Goal: Communication & Community: Answer question/provide support

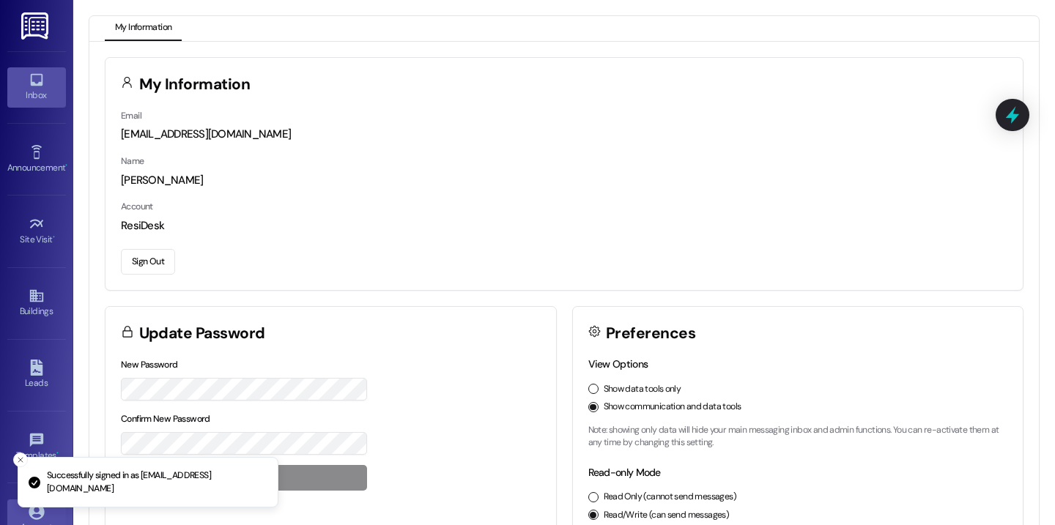
click at [34, 84] on icon at bounding box center [36, 80] width 12 height 12
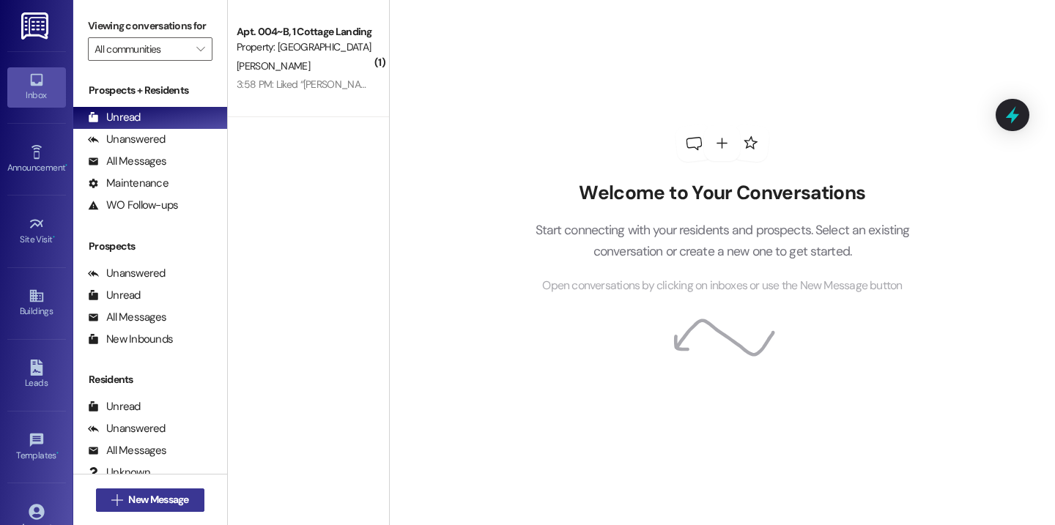
click at [177, 492] on span "New Message" at bounding box center [158, 499] width 60 height 15
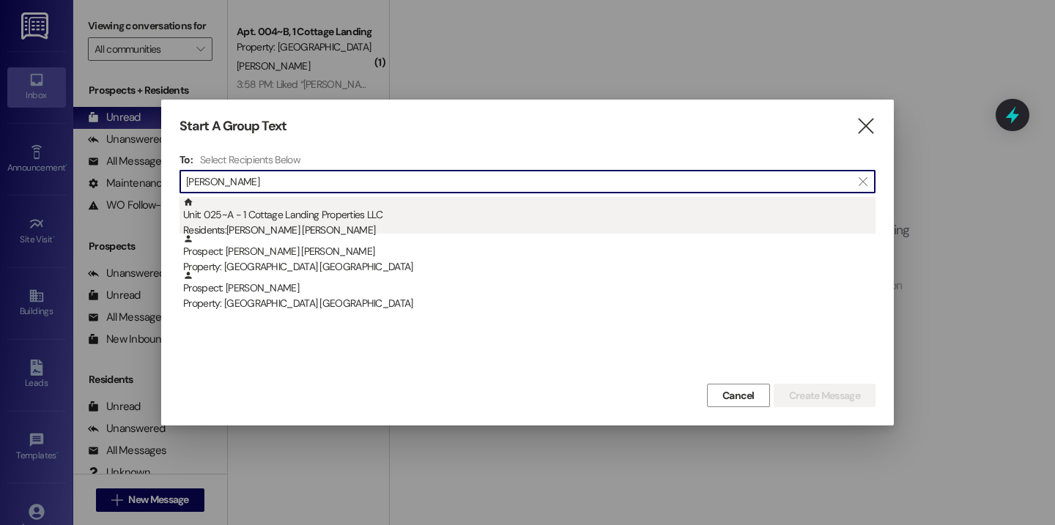
type input "[PERSON_NAME]"
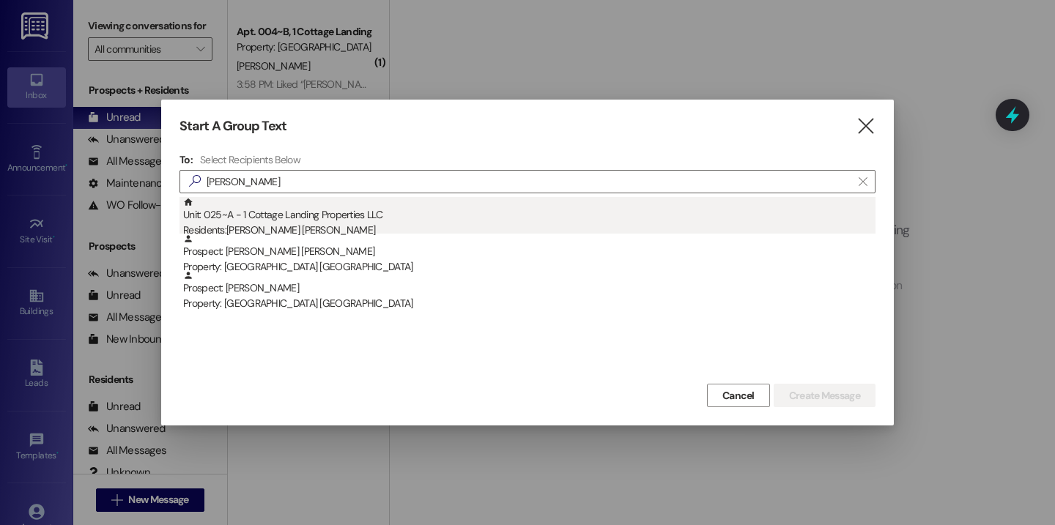
click at [297, 230] on div "Residents: [PERSON_NAME] [PERSON_NAME]" at bounding box center [529, 230] width 692 height 15
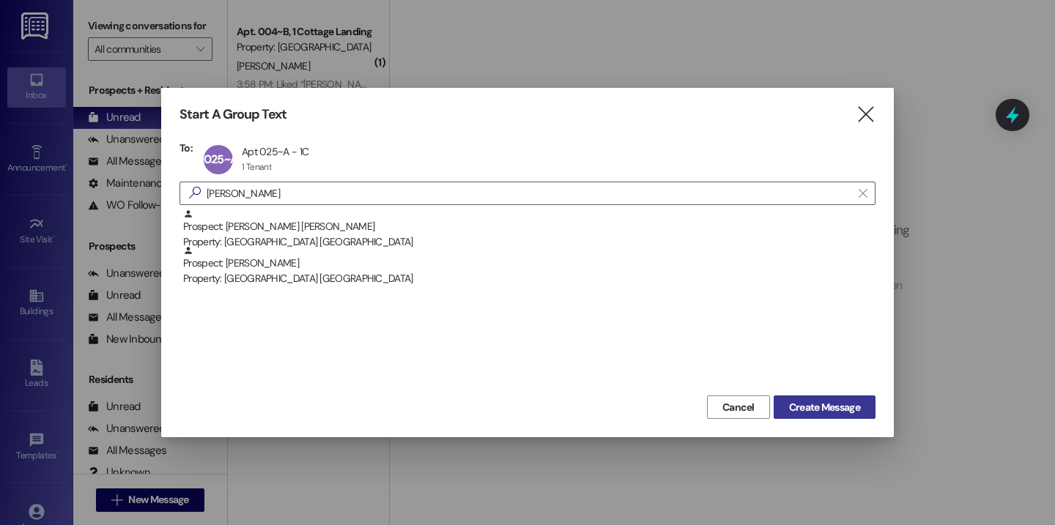
click at [823, 412] on span "Create Message" at bounding box center [824, 407] width 71 height 15
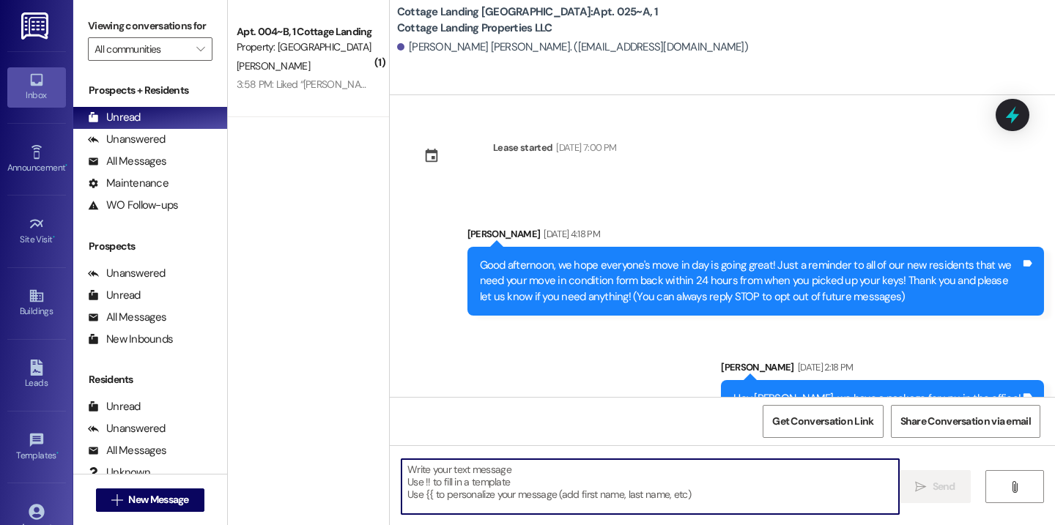
click at [490, 489] on textarea at bounding box center [649, 486] width 497 height 55
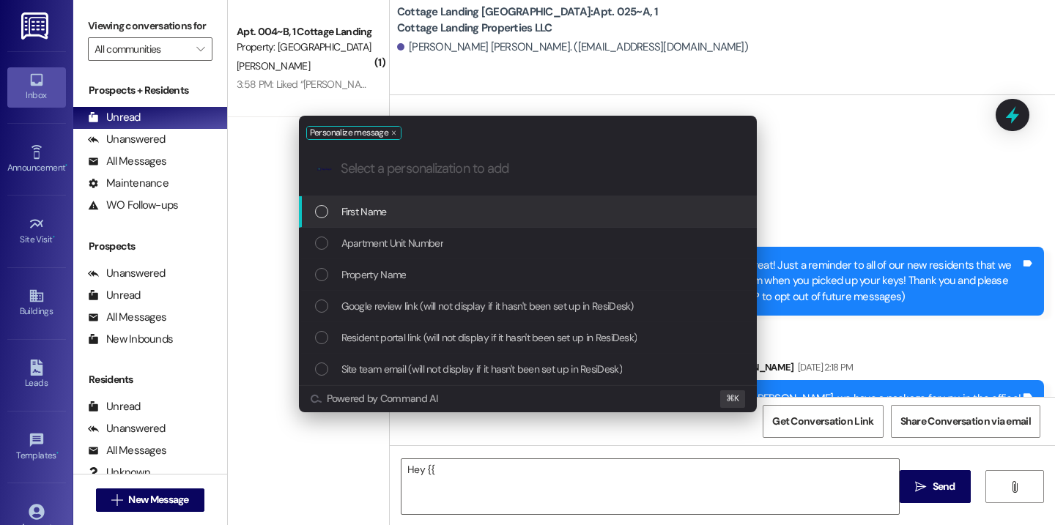
click at [520, 207] on div "First Name" at bounding box center [529, 212] width 429 height 16
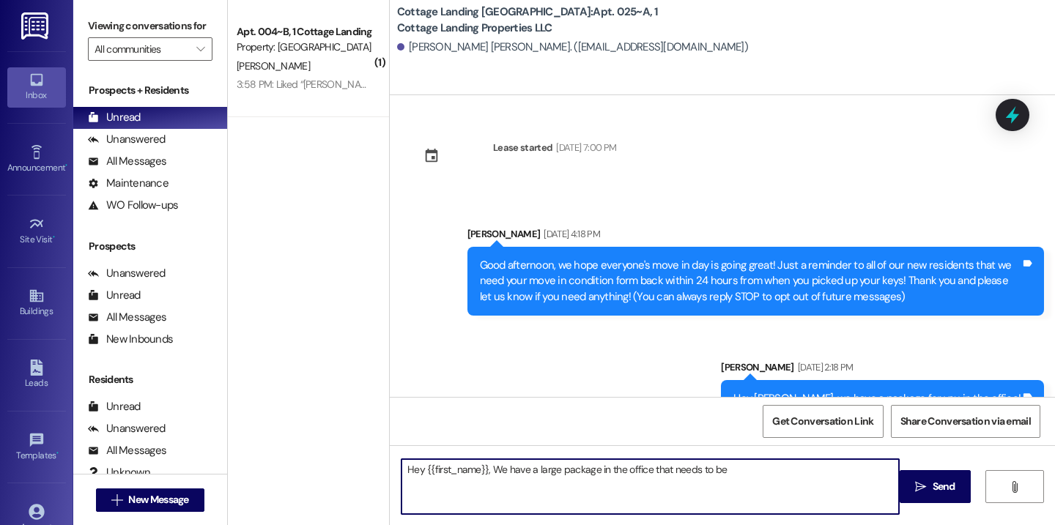
click at [590, 470] on textarea "Hey {{first_name}}, We have a large package in the office that needs to be" at bounding box center [649, 486] width 497 height 55
click at [781, 474] on textarea "Hey {{first_name}}, We have a large package for you in the office that needs to…" at bounding box center [649, 486] width 497 height 55
type textarea "Hey {{first_name}}, We have a large package for you in the office that needs to…"
click at [924, 488] on icon "" at bounding box center [920, 487] width 11 height 12
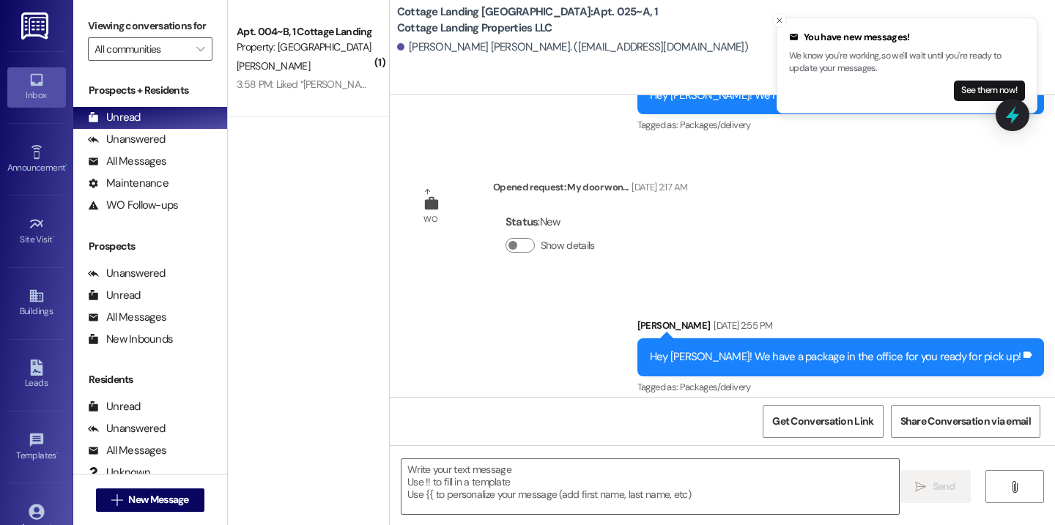
scroll to position [1448, 0]
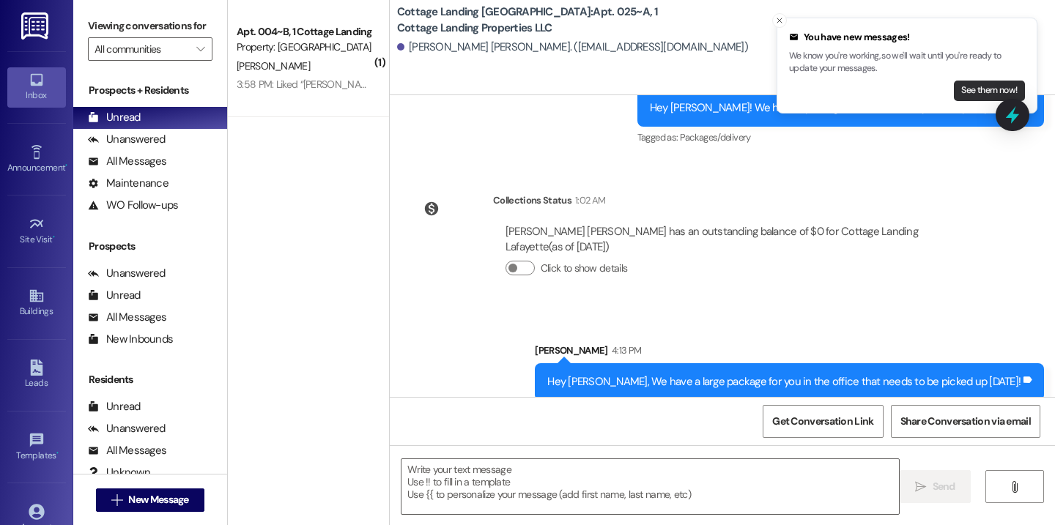
click at [971, 84] on button "See them now!" at bounding box center [989, 91] width 71 height 21
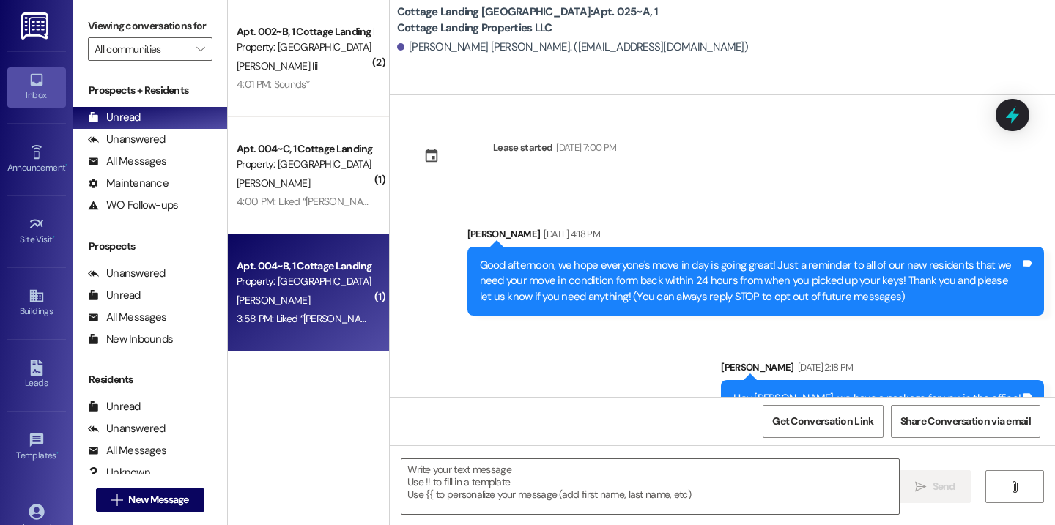
click at [325, 278] on div "Property: [GEOGRAPHIC_DATA] [GEOGRAPHIC_DATA]" at bounding box center [305, 281] width 136 height 15
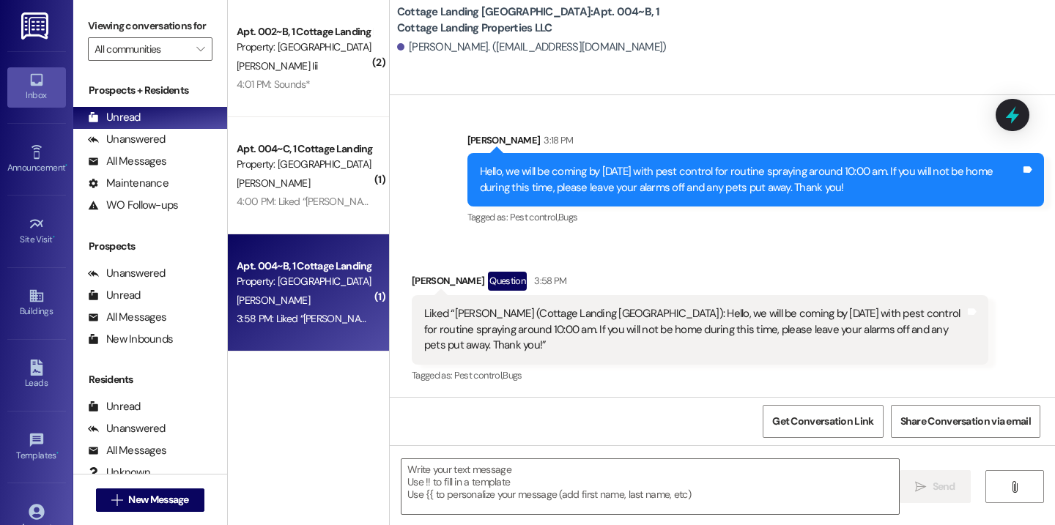
scroll to position [2765, 0]
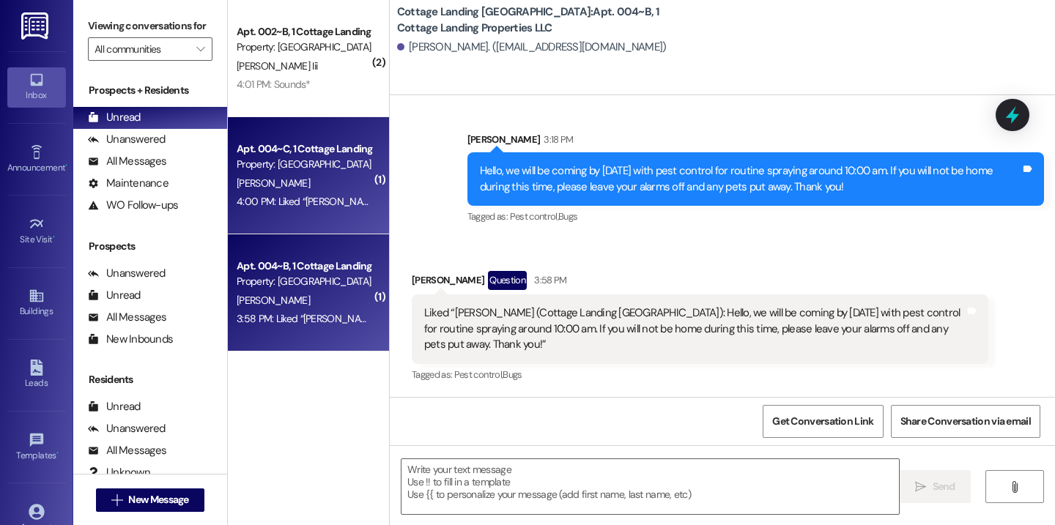
click at [358, 183] on div "[PERSON_NAME]" at bounding box center [304, 183] width 138 height 18
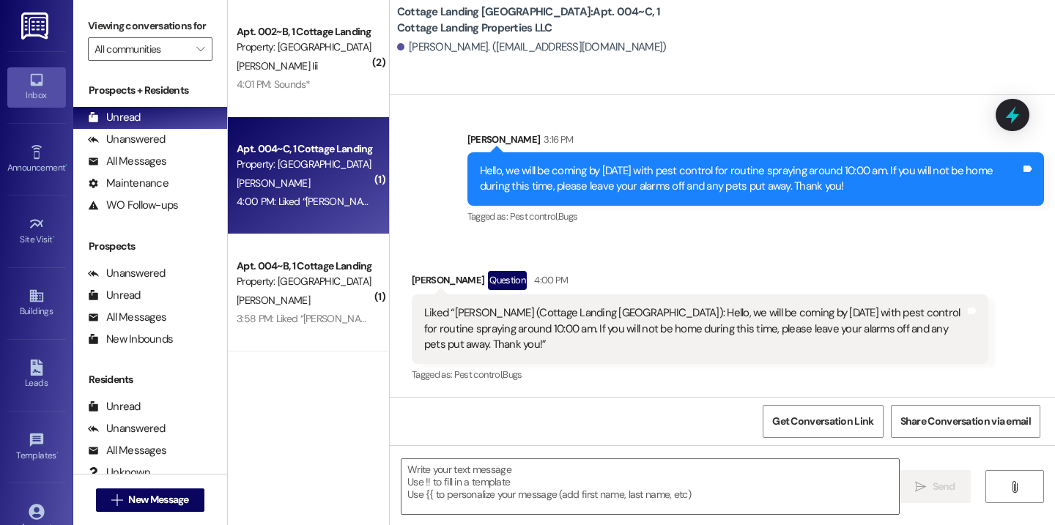
scroll to position [2256, 0]
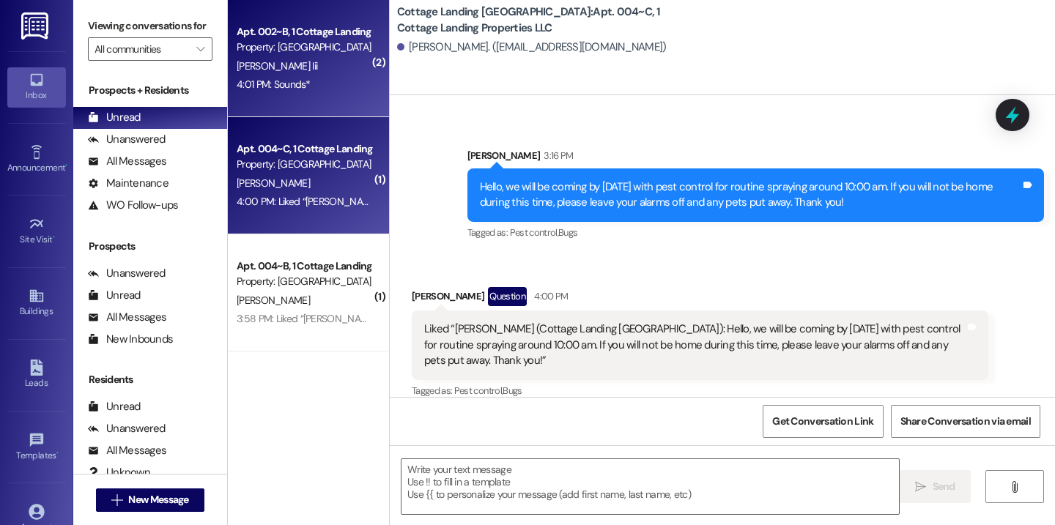
click at [314, 92] on div "4:01 PM: Sounds* 4:01 PM: Sounds*" at bounding box center [304, 84] width 138 height 18
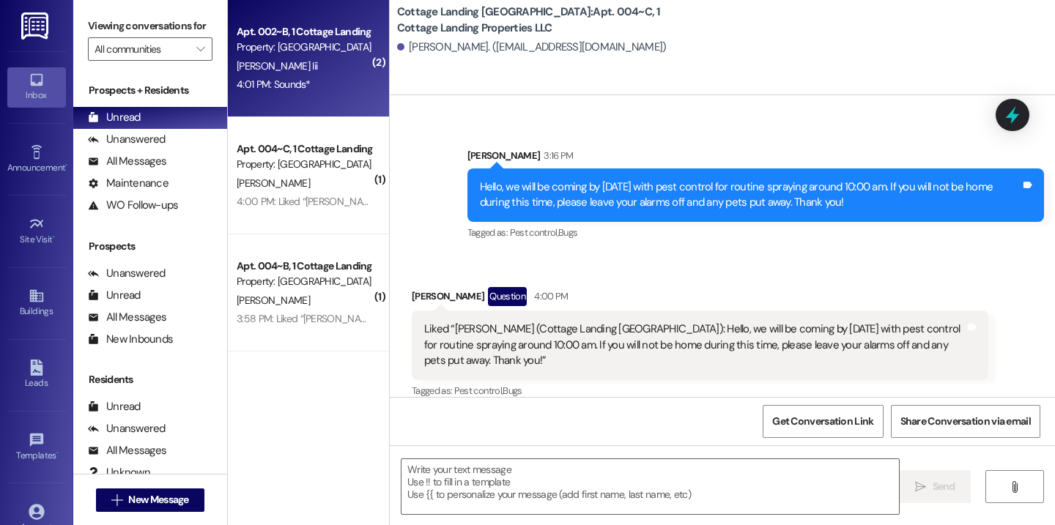
scroll to position [1143, 0]
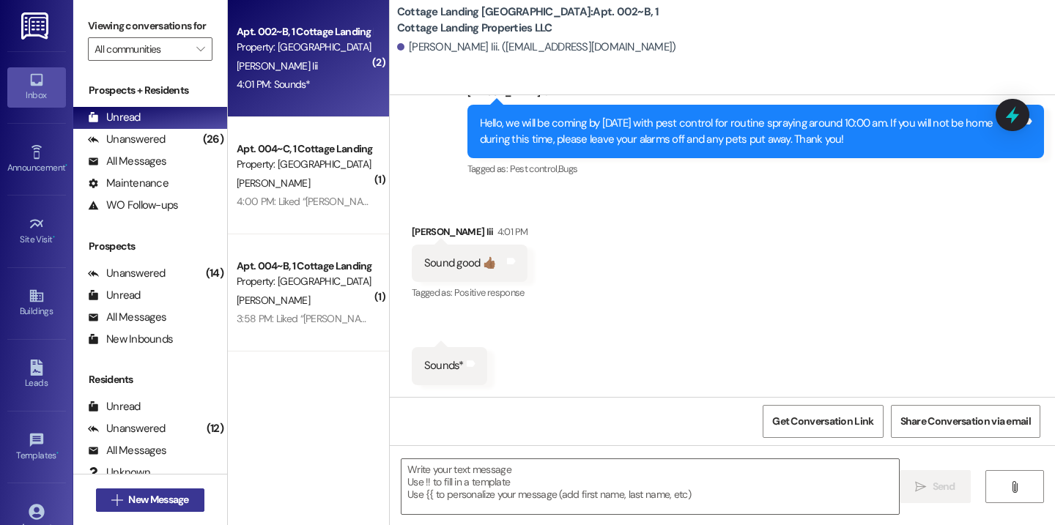
click at [163, 503] on span "New Message" at bounding box center [158, 499] width 60 height 15
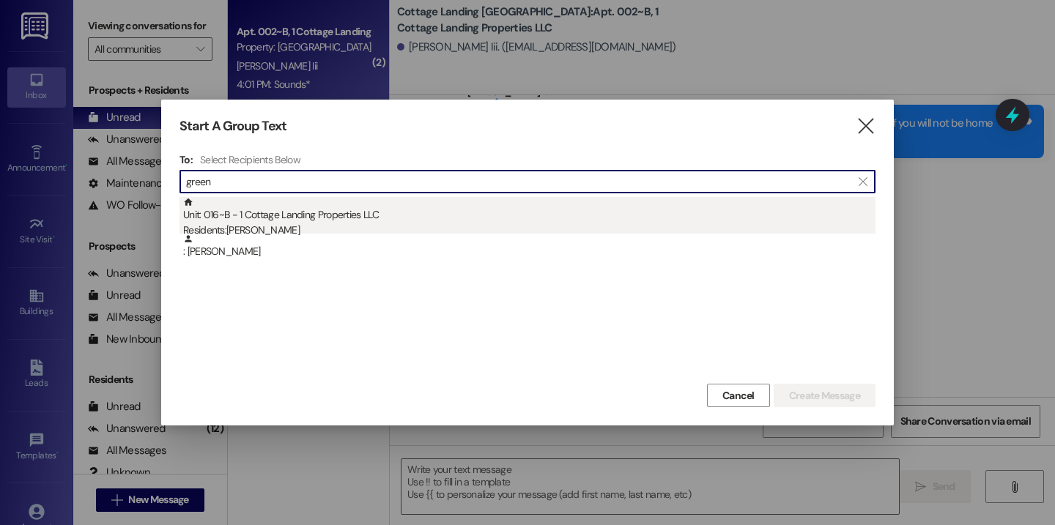
type input "green"
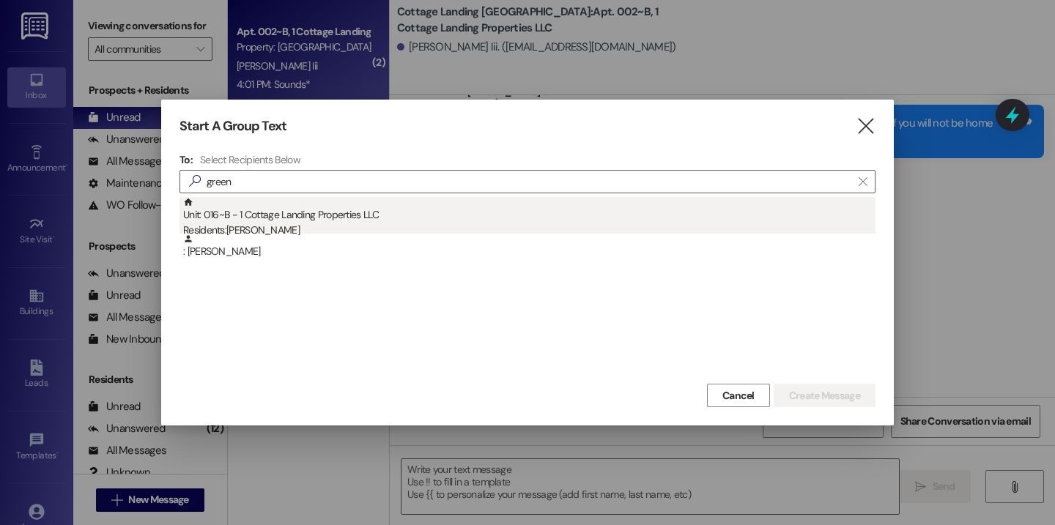
click at [288, 223] on div "Residents: [PERSON_NAME]" at bounding box center [529, 230] width 692 height 15
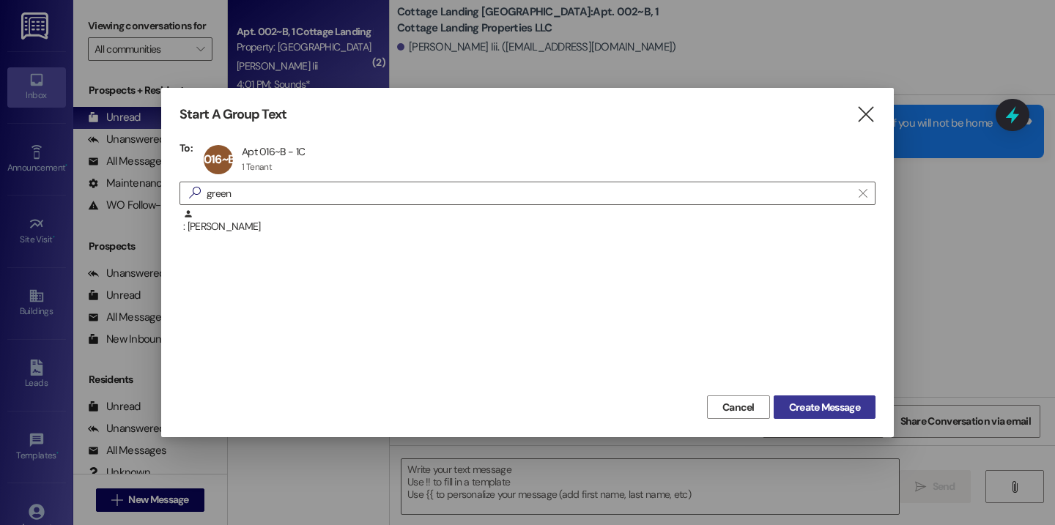
click at [857, 402] on span "Create Message" at bounding box center [824, 407] width 71 height 15
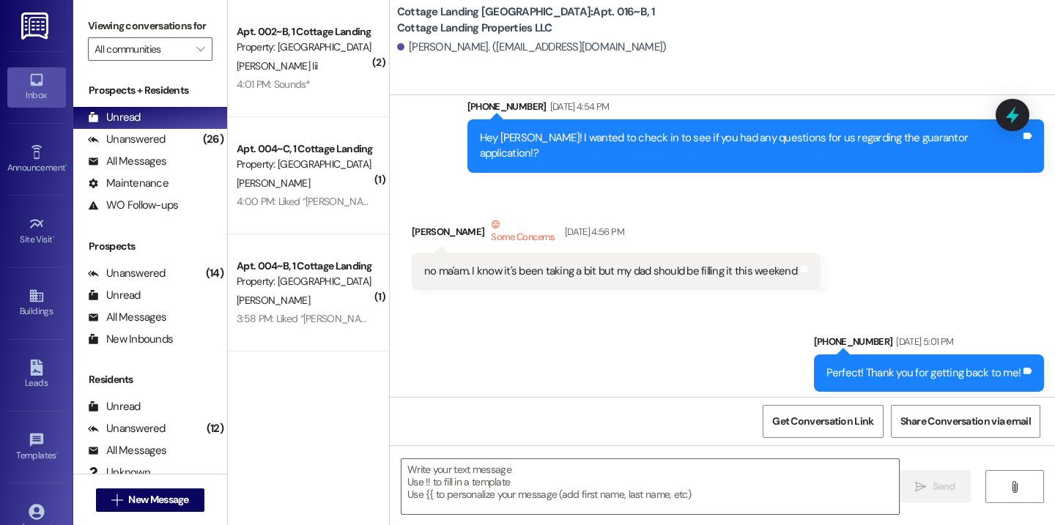
scroll to position [34915, 0]
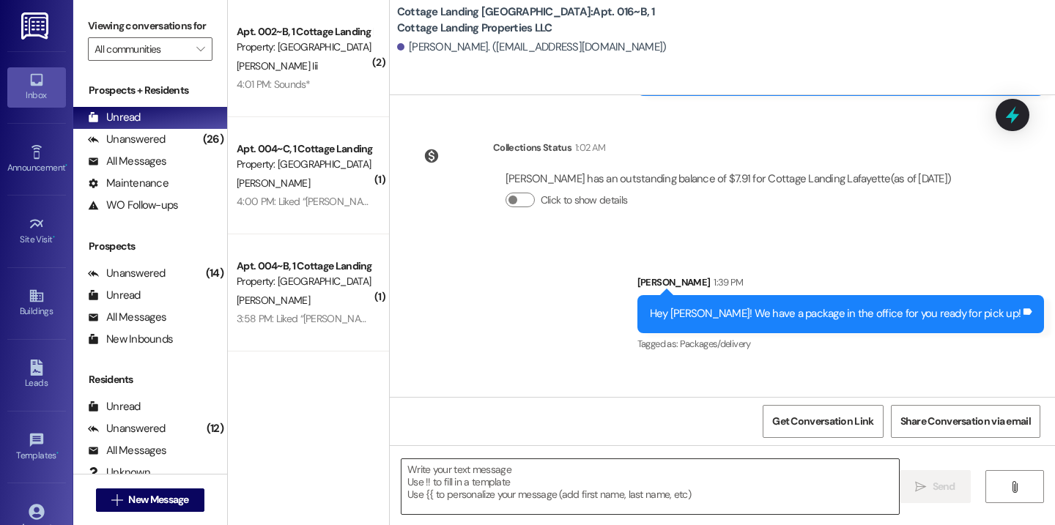
click at [524, 470] on textarea at bounding box center [649, 486] width 497 height 55
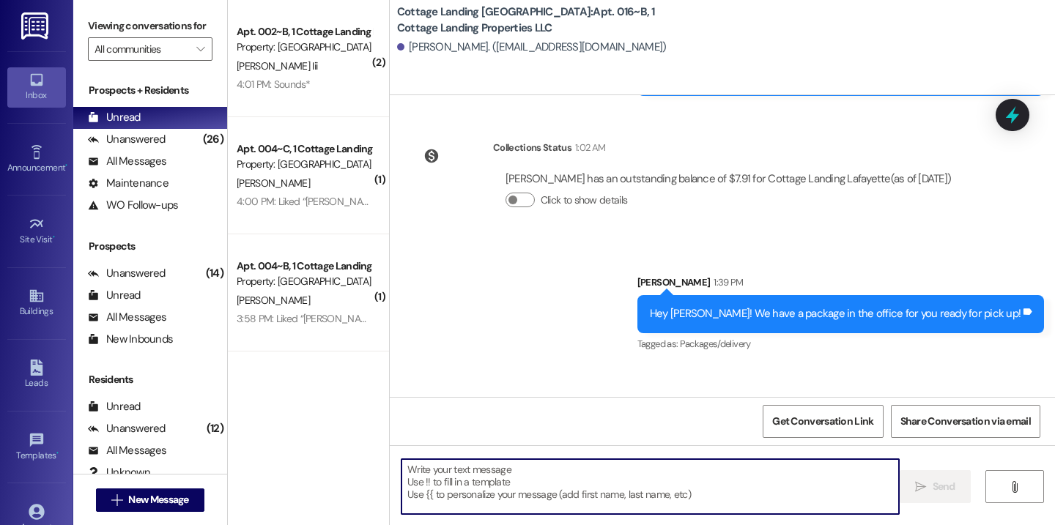
paste textarea "Hey {{first_name}}, we have a package for you in the office!"
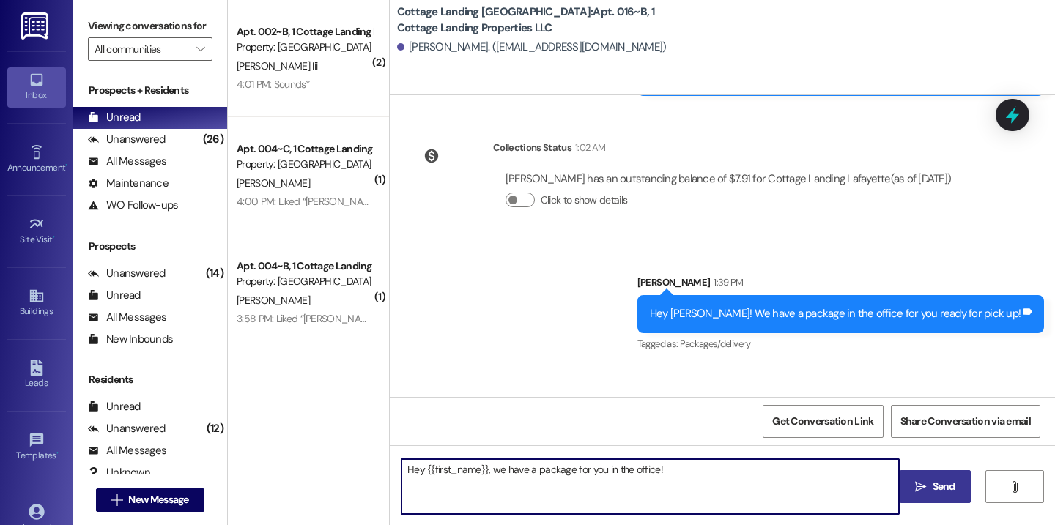
type textarea "Hey {{first_name}}, we have a package for you in the office!"
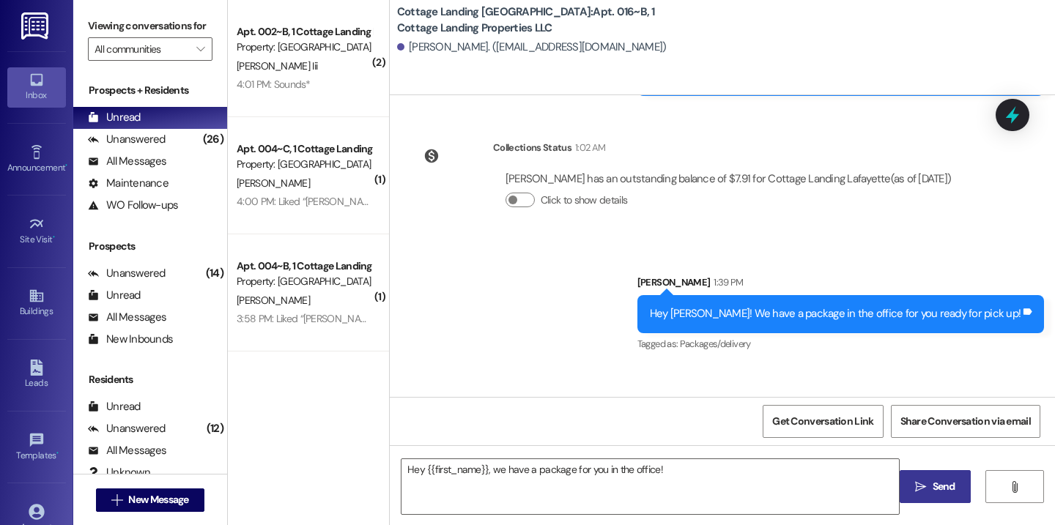
click at [916, 477] on button " Send" at bounding box center [935, 486] width 71 height 33
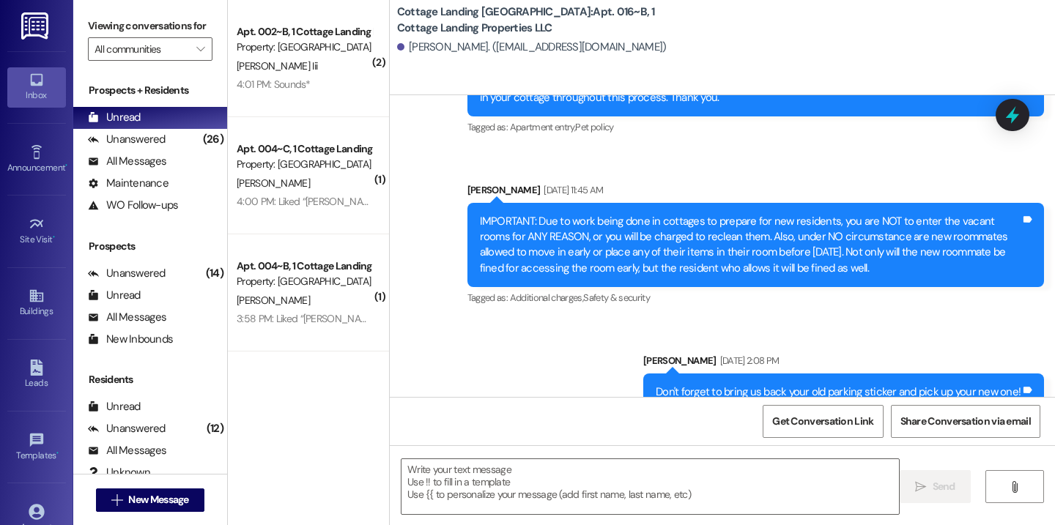
scroll to position [35017, 0]
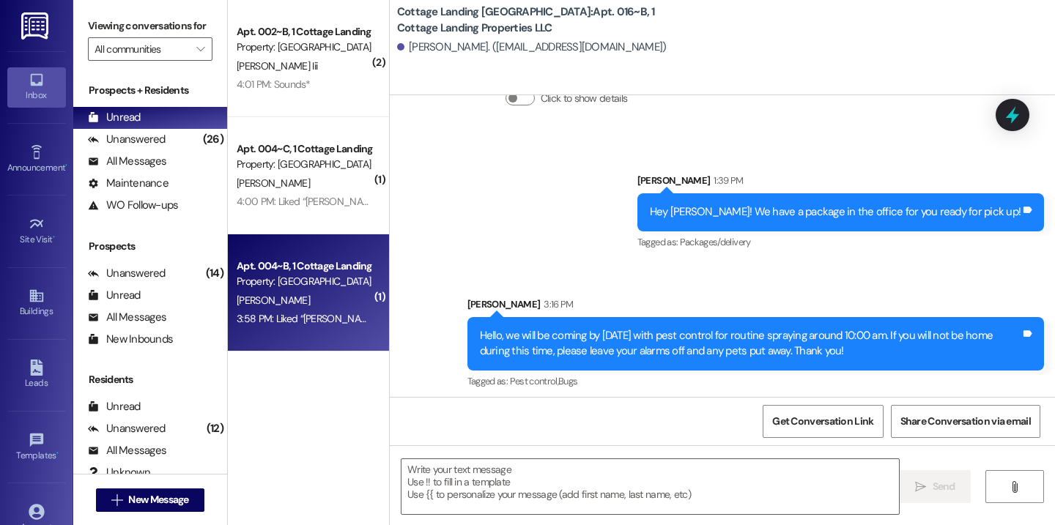
click at [346, 300] on div "[PERSON_NAME]" at bounding box center [304, 301] width 138 height 18
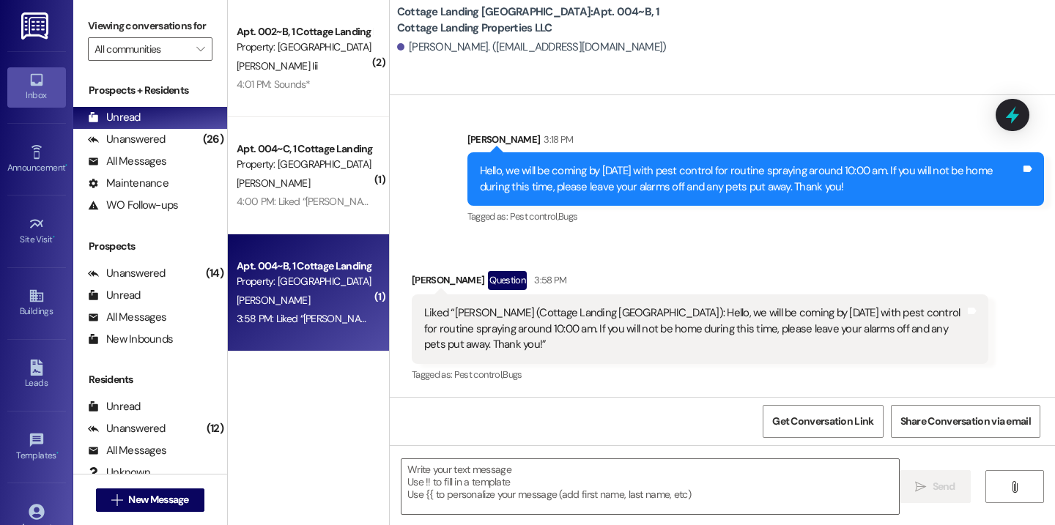
scroll to position [2765, 0]
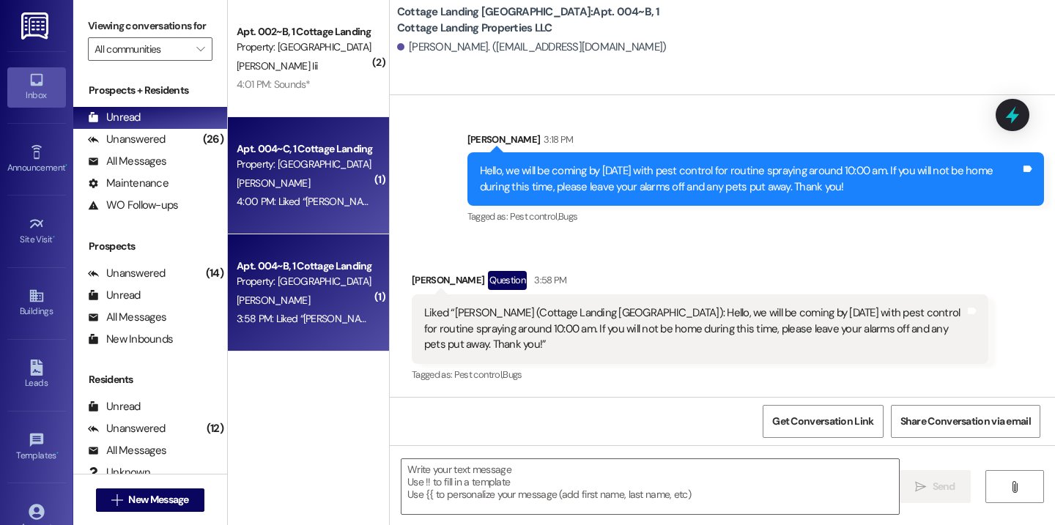
click at [267, 163] on div "Property: [GEOGRAPHIC_DATA] [GEOGRAPHIC_DATA]" at bounding box center [305, 164] width 136 height 15
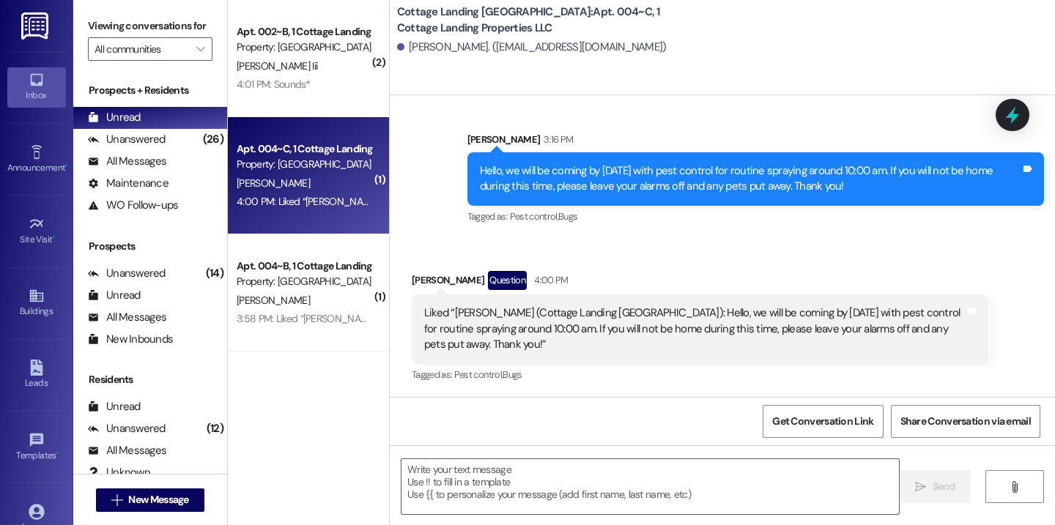
scroll to position [2256, 0]
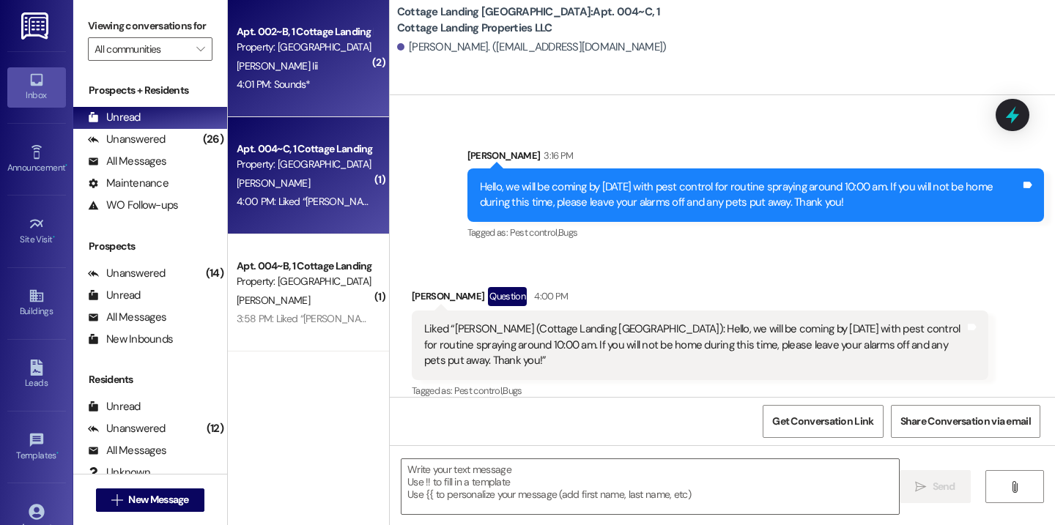
click at [281, 103] on div "Apt. 002~B, 1 Cottage Landing Properties LLC Property: [GEOGRAPHIC_DATA] [GEOGR…" at bounding box center [308, 58] width 161 height 117
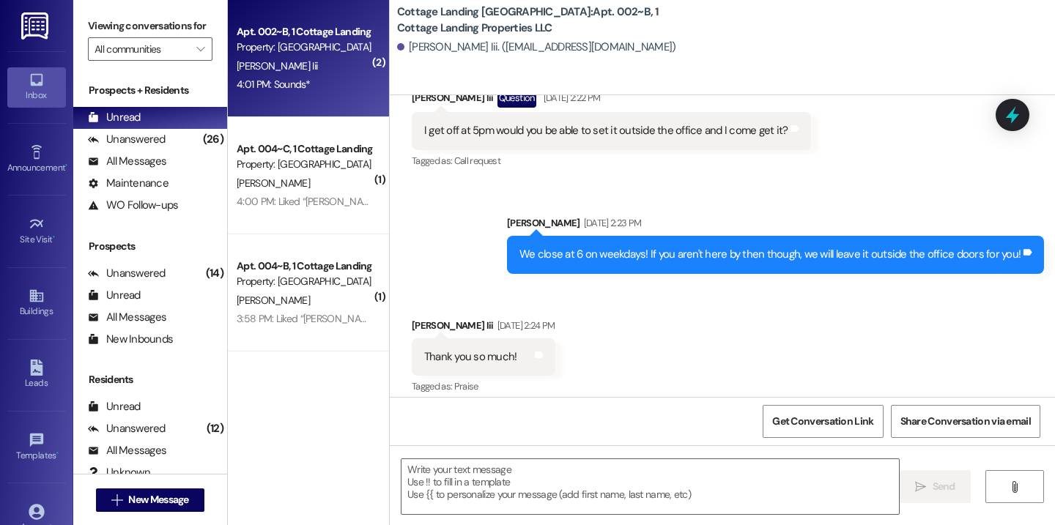
scroll to position [1001, 0]
